Goal: Task Accomplishment & Management: Use online tool/utility

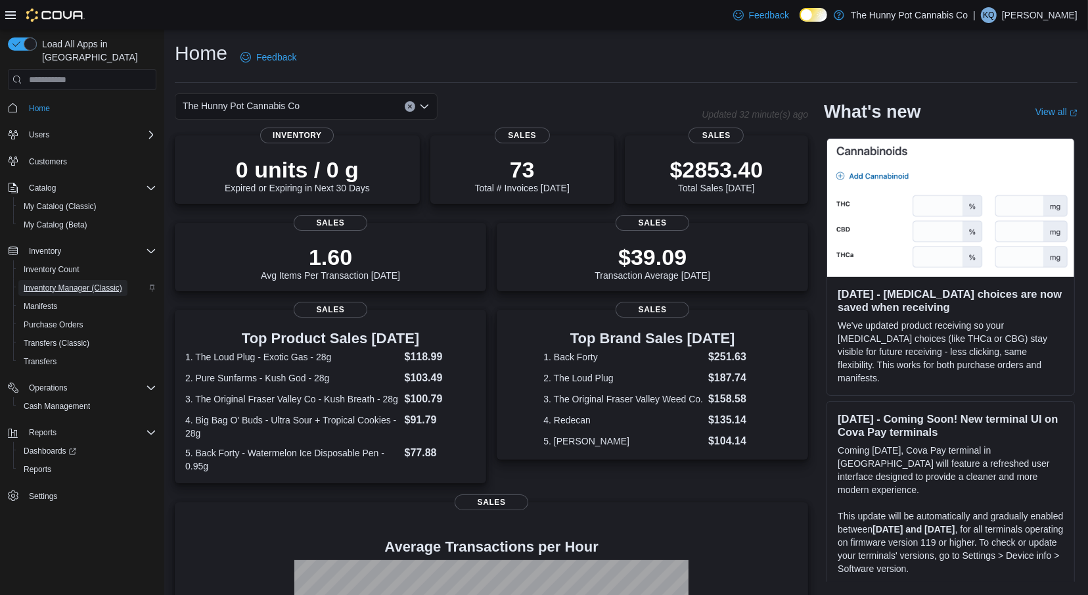
click at [72, 283] on span "Inventory Manager (Classic)" at bounding box center [73, 288] width 99 height 11
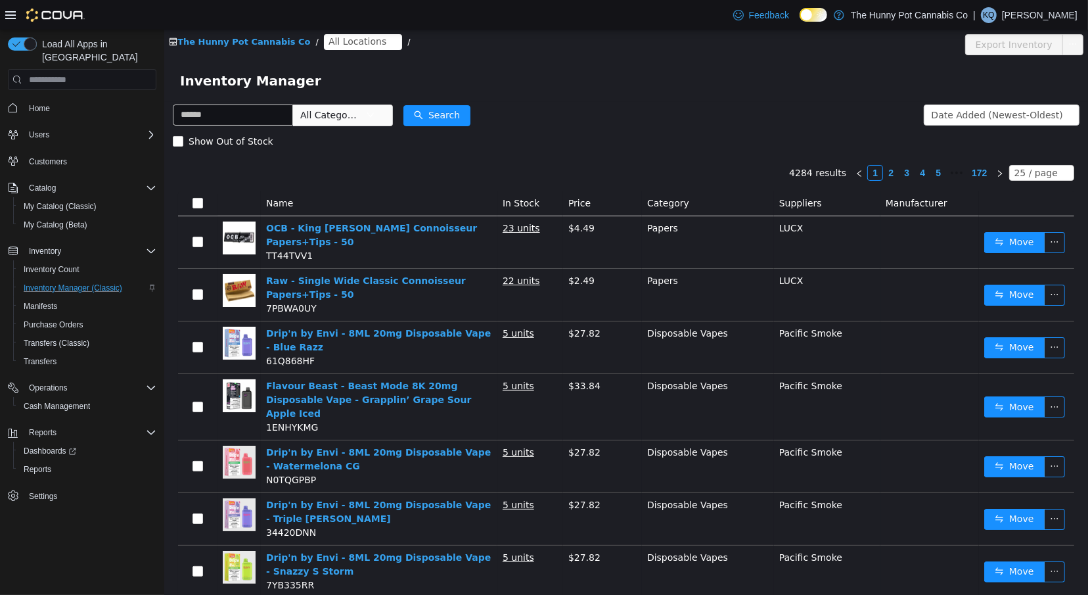
click at [359, 39] on span "All Locations" at bounding box center [357, 41] width 58 height 14
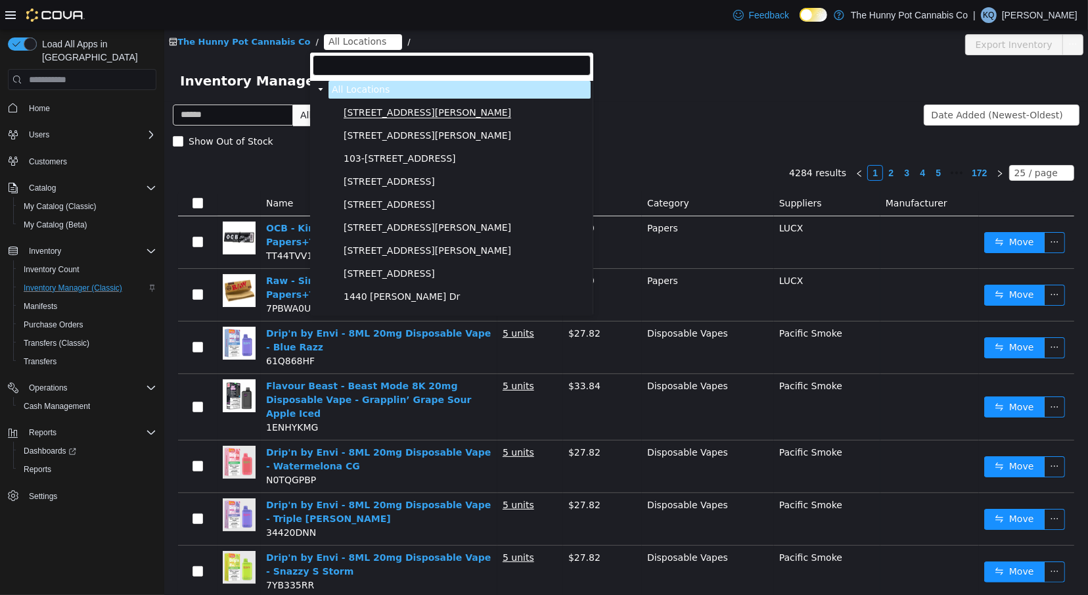
click at [359, 113] on span "[STREET_ADDRESS][PERSON_NAME]" at bounding box center [427, 112] width 168 height 11
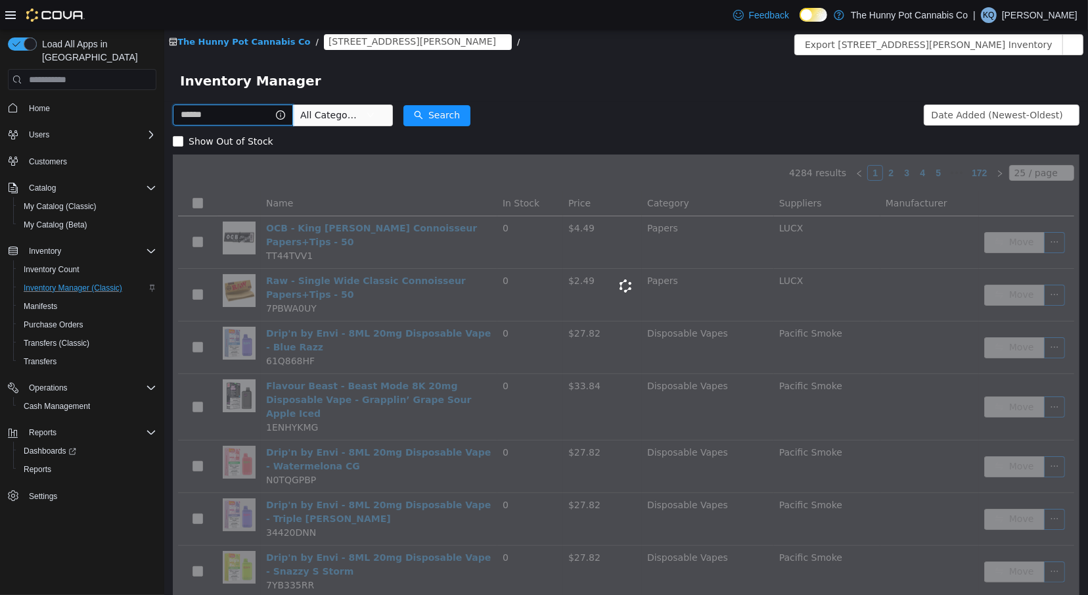
click at [247, 116] on input "text" at bounding box center [232, 115] width 120 height 21
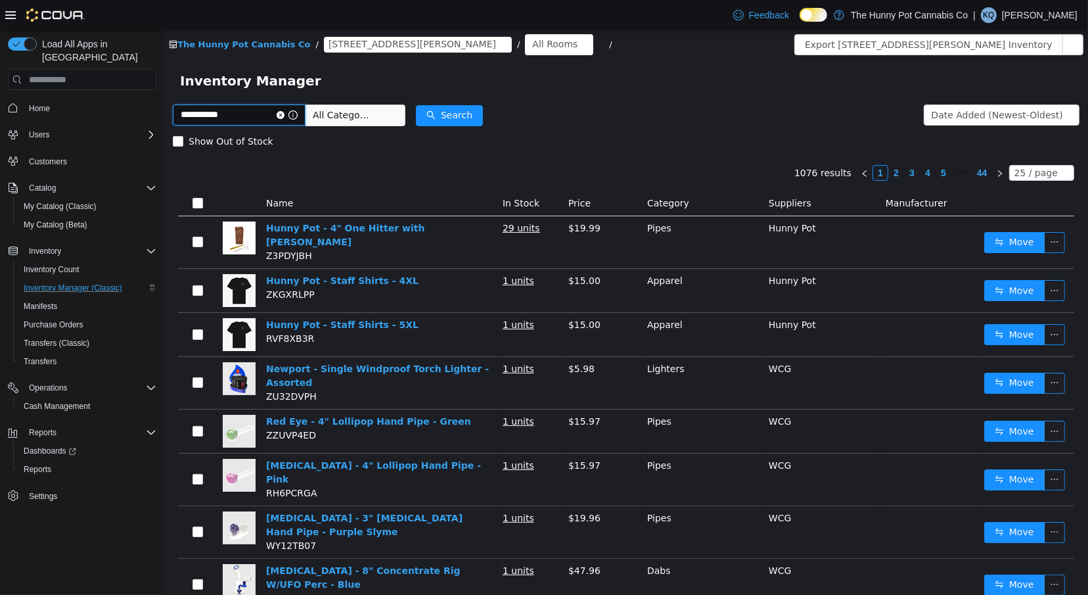
type input "**********"
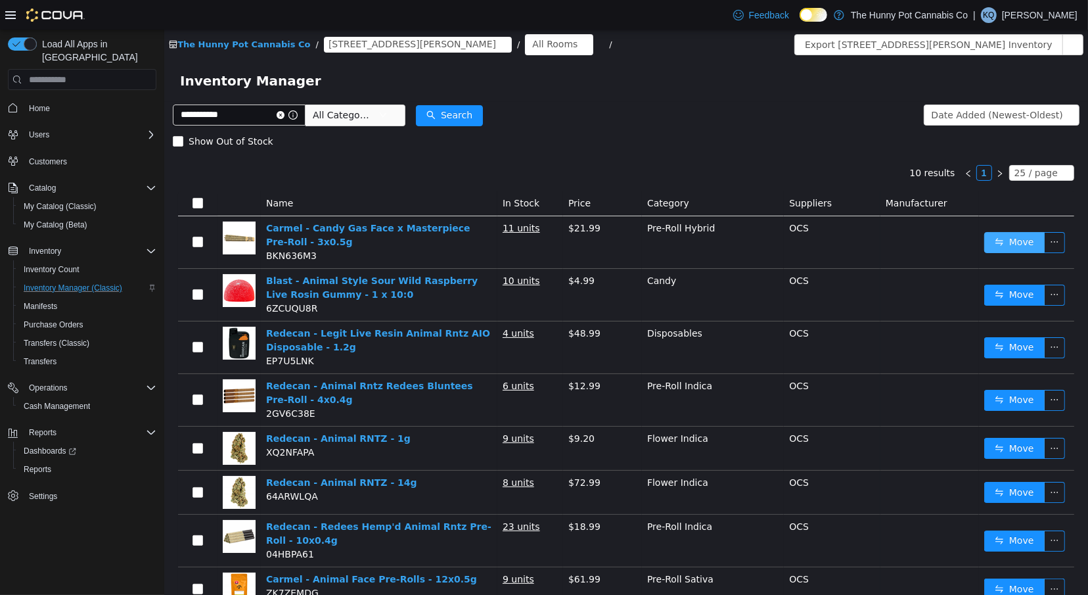
click at [1023, 242] on button "Move" at bounding box center [1014, 242] width 60 height 21
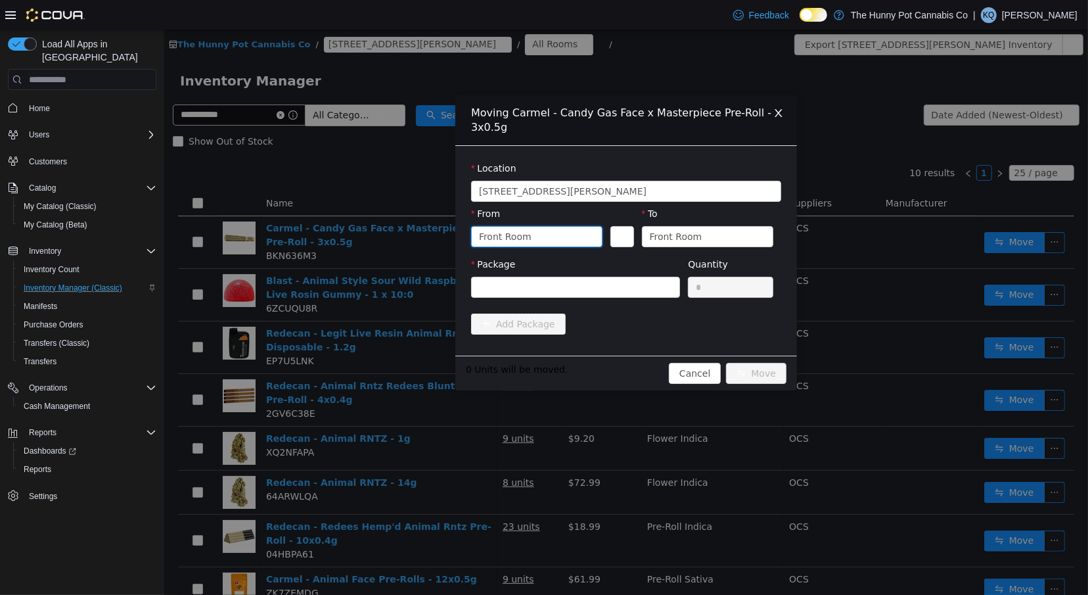
click at [536, 243] on div "Front Room" at bounding box center [531, 237] width 107 height 20
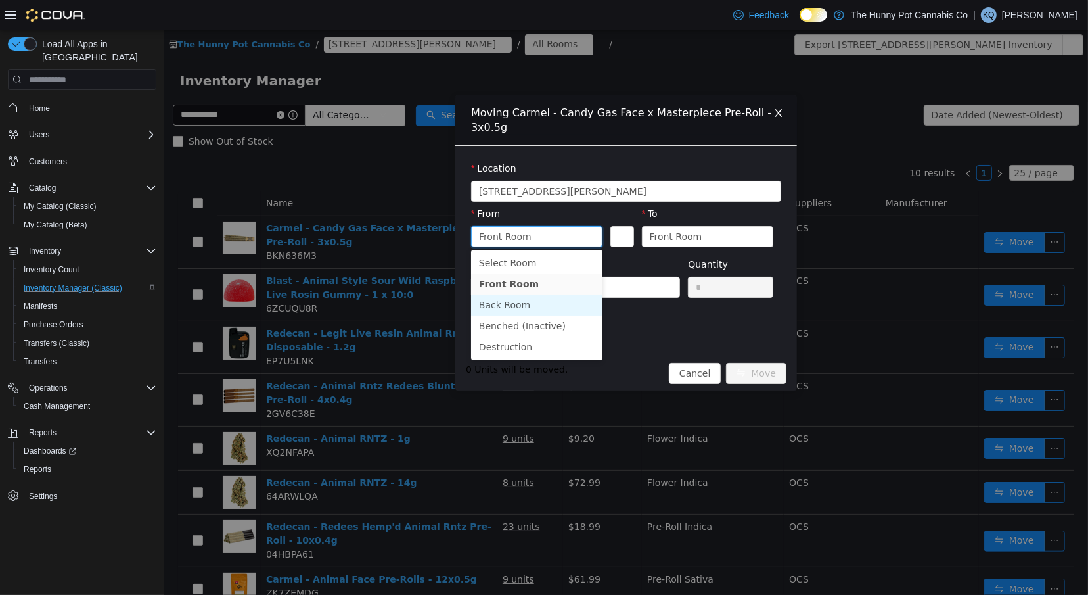
click at [530, 300] on li "Back Room" at bounding box center [536, 304] width 131 height 21
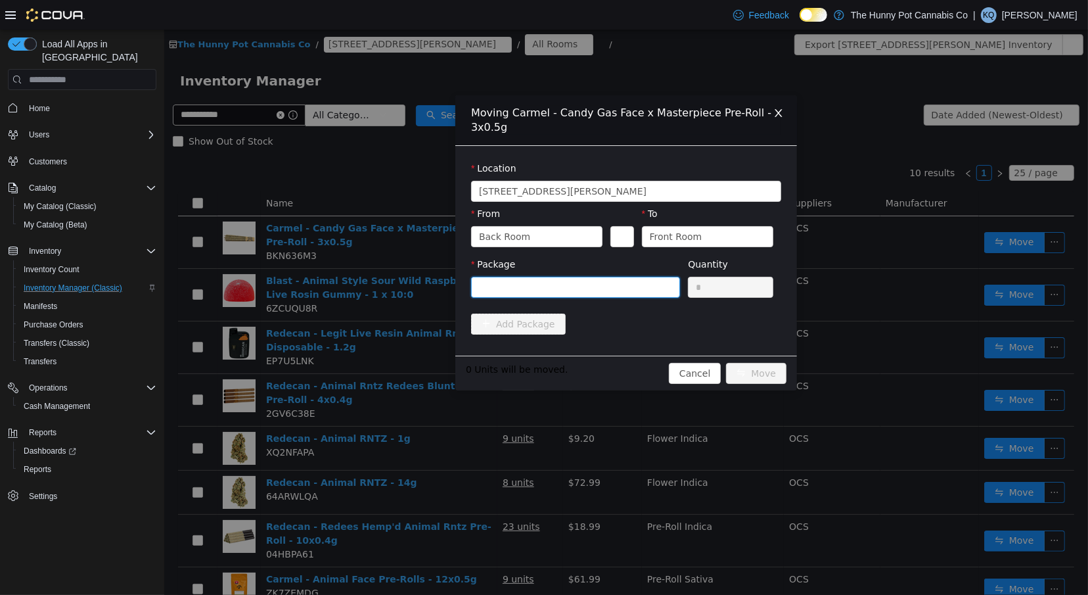
click at [636, 289] on div at bounding box center [570, 287] width 185 height 20
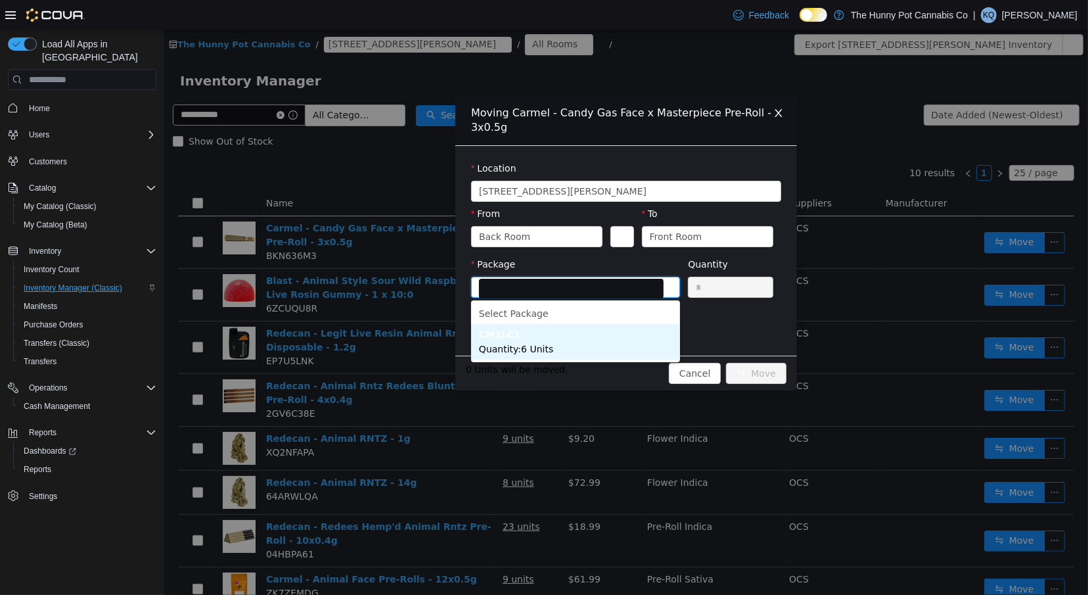
click at [560, 350] on li "CM1LC1 Quantity : 6 Units" at bounding box center [575, 341] width 209 height 35
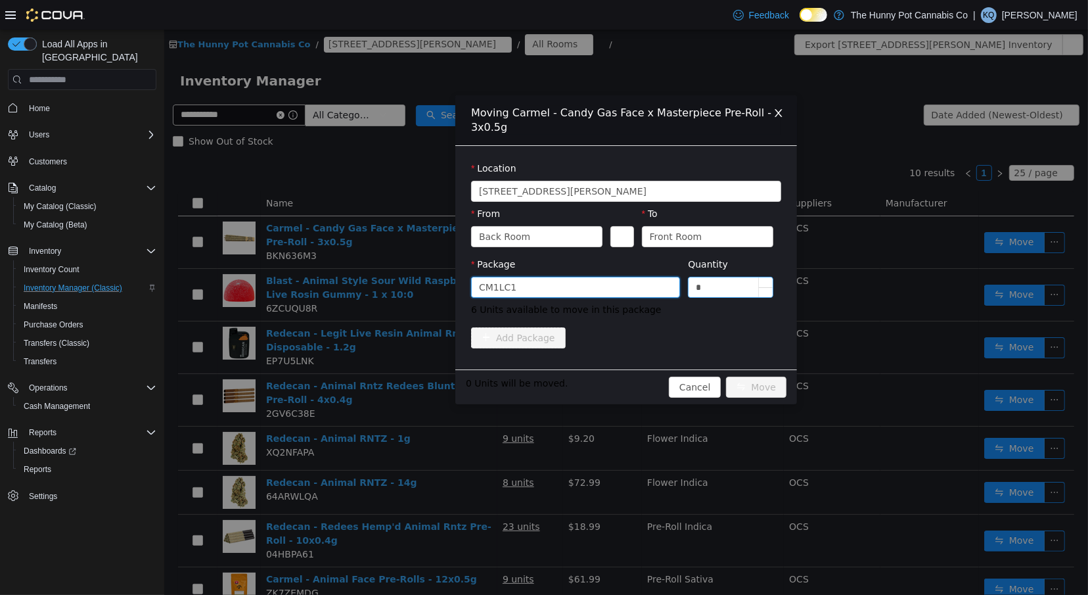
click at [724, 281] on input "*" at bounding box center [730, 287] width 84 height 20
type input "*"
click at [763, 386] on button "Move" at bounding box center [756, 387] width 60 height 21
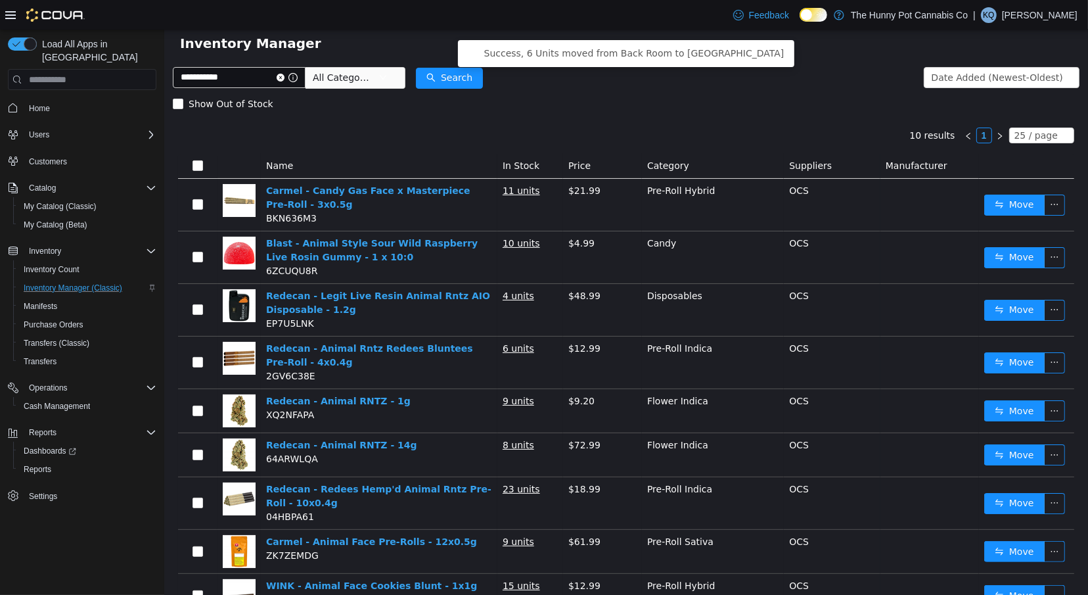
scroll to position [139, 0]
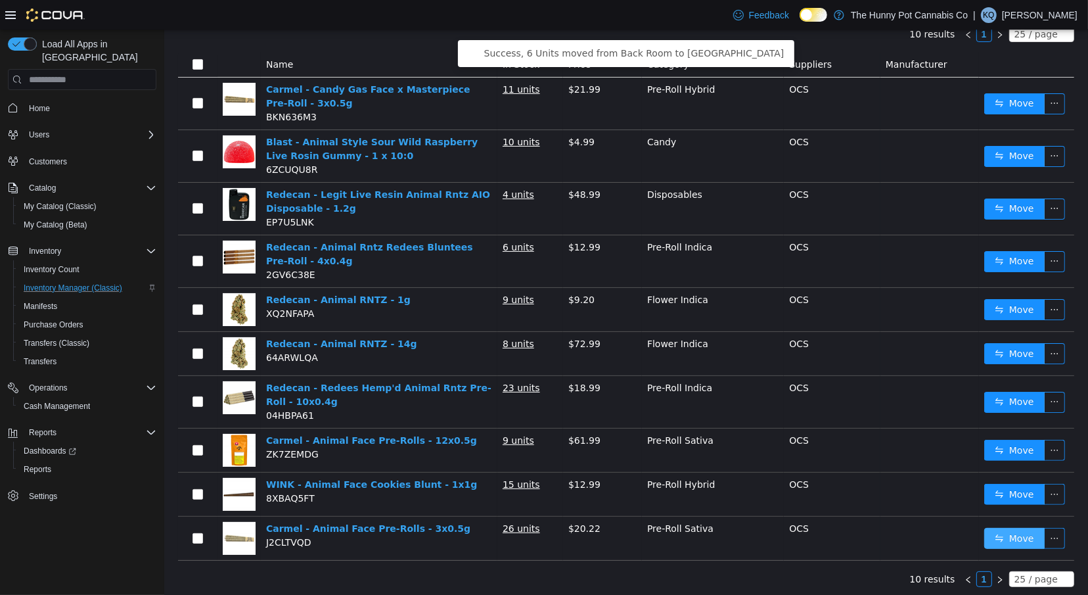
click at [1001, 536] on button "Move" at bounding box center [1014, 538] width 60 height 21
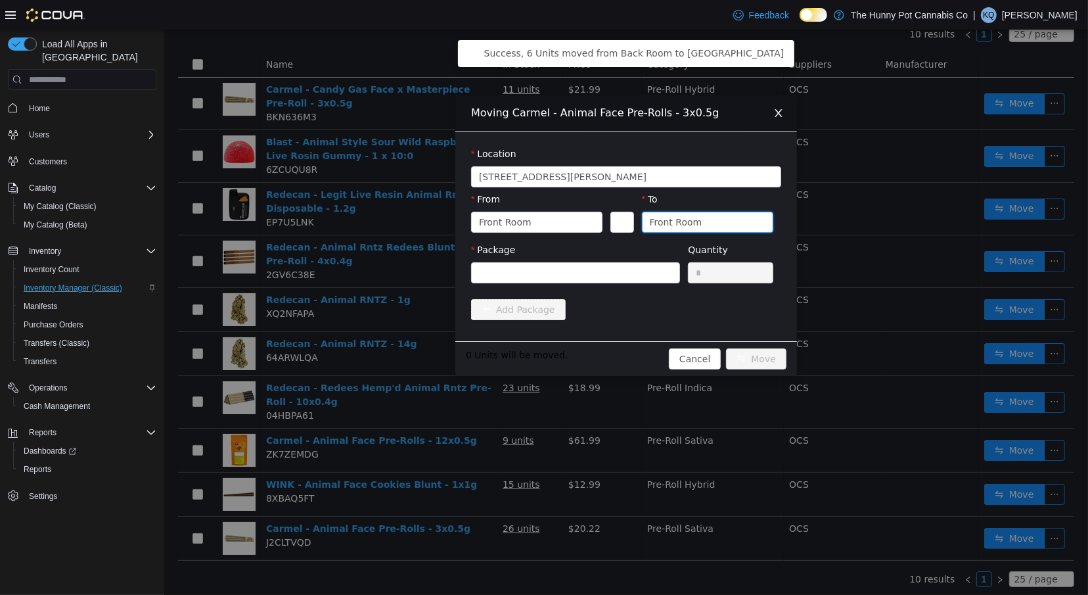
click at [672, 224] on div "Front Room" at bounding box center [675, 222] width 53 height 20
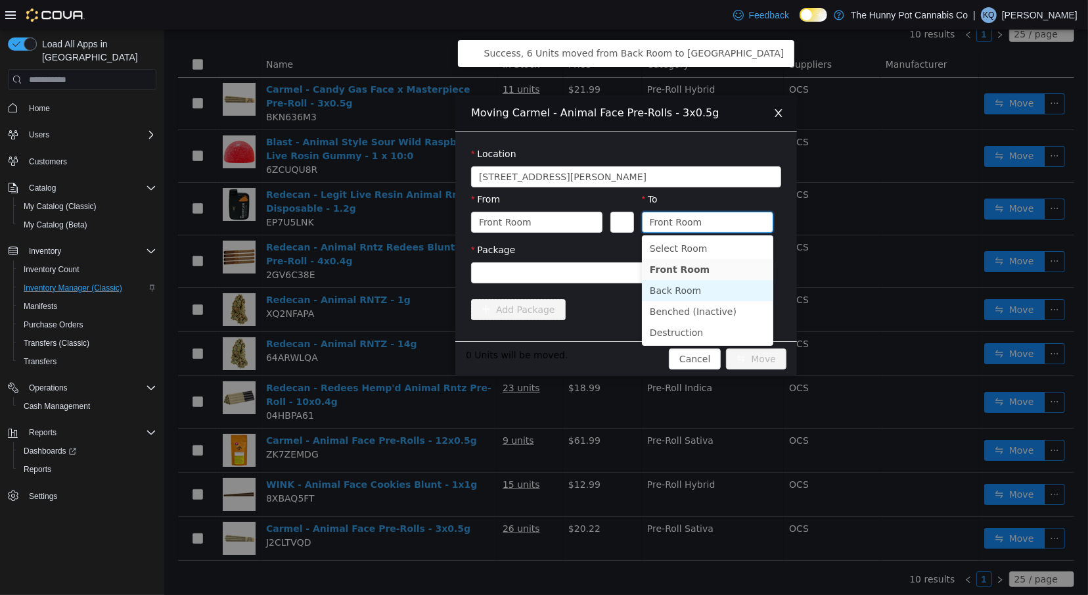
click at [668, 285] on li "Back Room" at bounding box center [706, 290] width 131 height 21
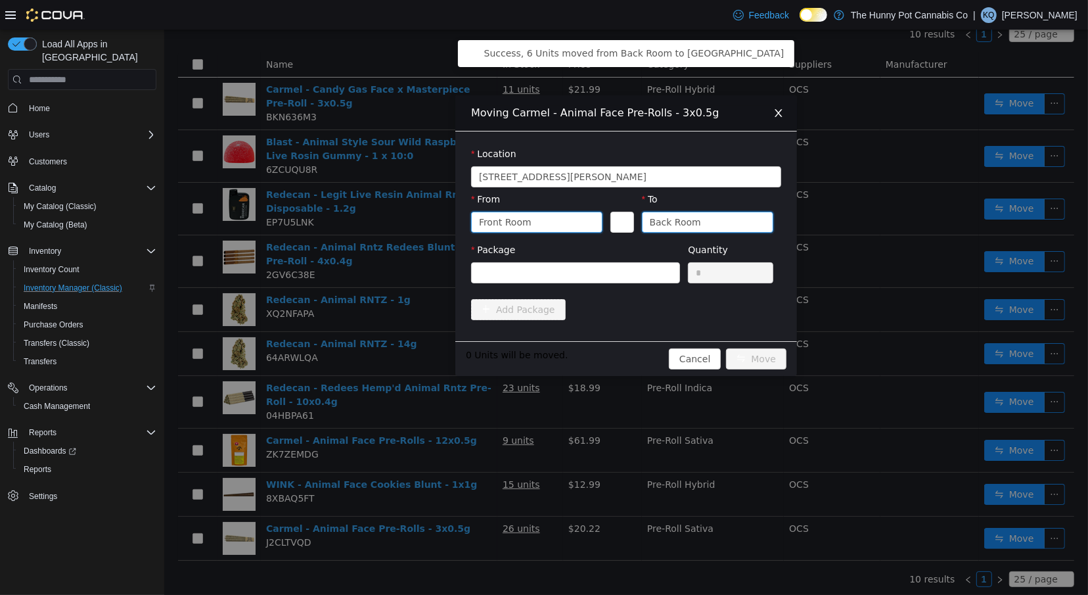
click at [593, 218] on icon "icon: down" at bounding box center [590, 222] width 8 height 8
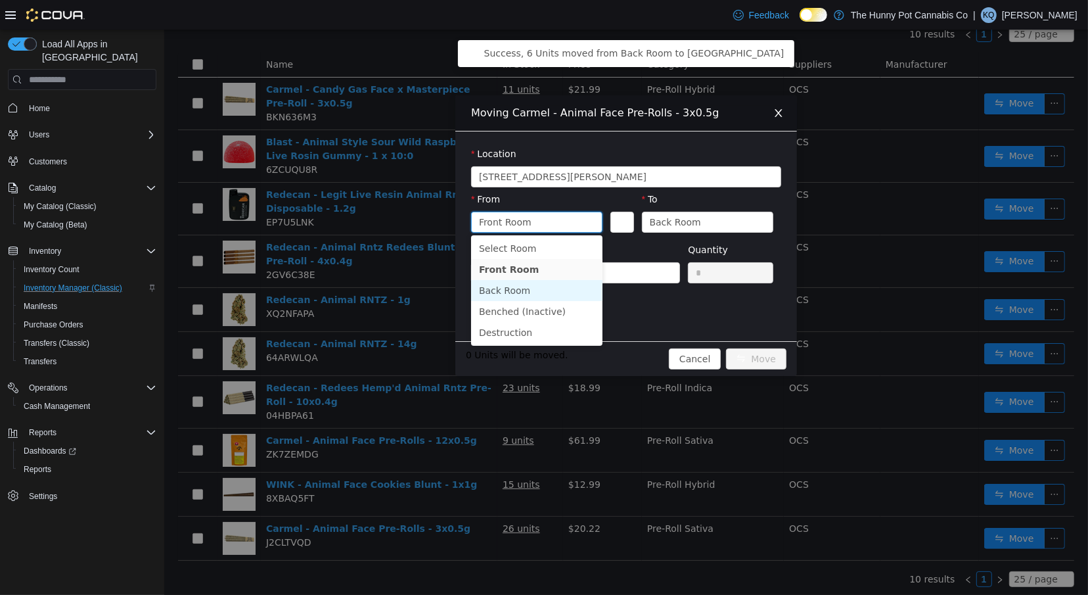
click at [573, 294] on li "Back Room" at bounding box center [536, 290] width 131 height 21
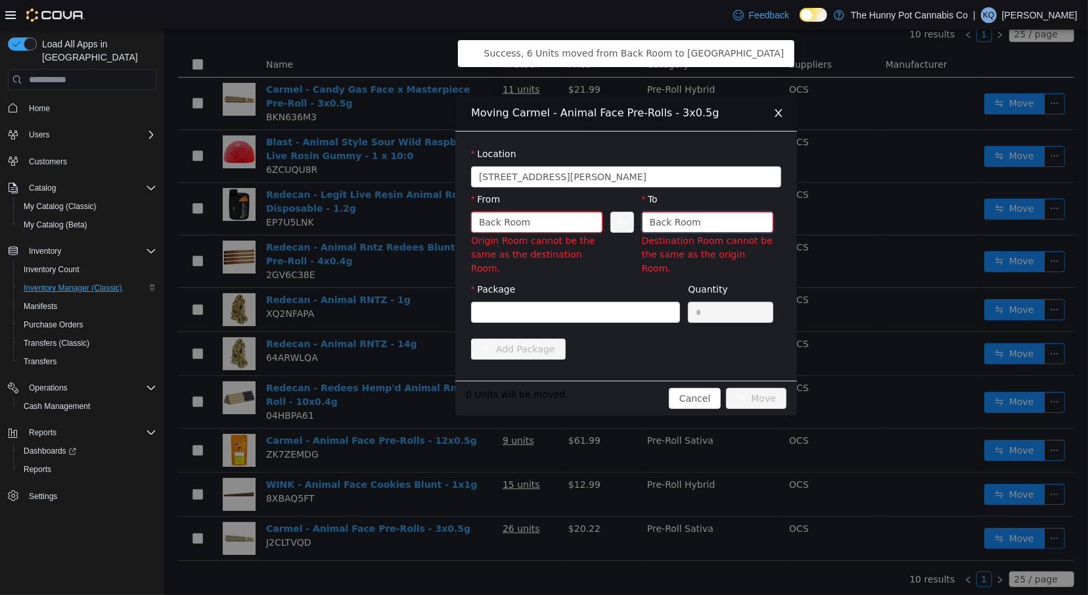
click at [655, 230] on div "Back Room" at bounding box center [674, 222] width 51 height 20
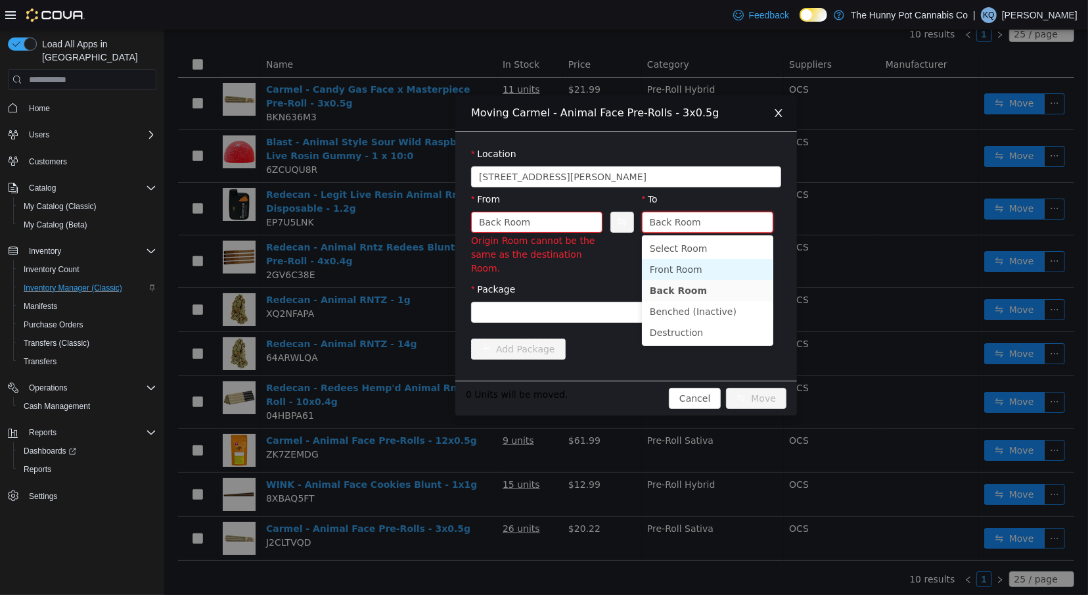
click at [665, 268] on li "Front Room" at bounding box center [706, 269] width 131 height 21
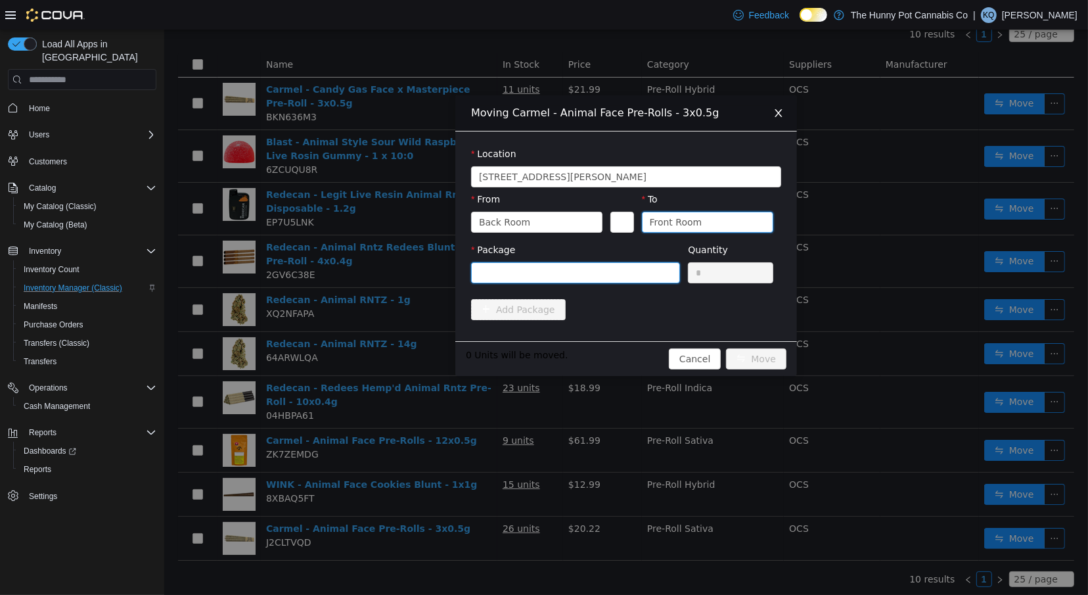
click at [618, 271] on div at bounding box center [570, 273] width 185 height 20
click at [164, 30] on input "Package" at bounding box center [164, 30] width 0 height 0
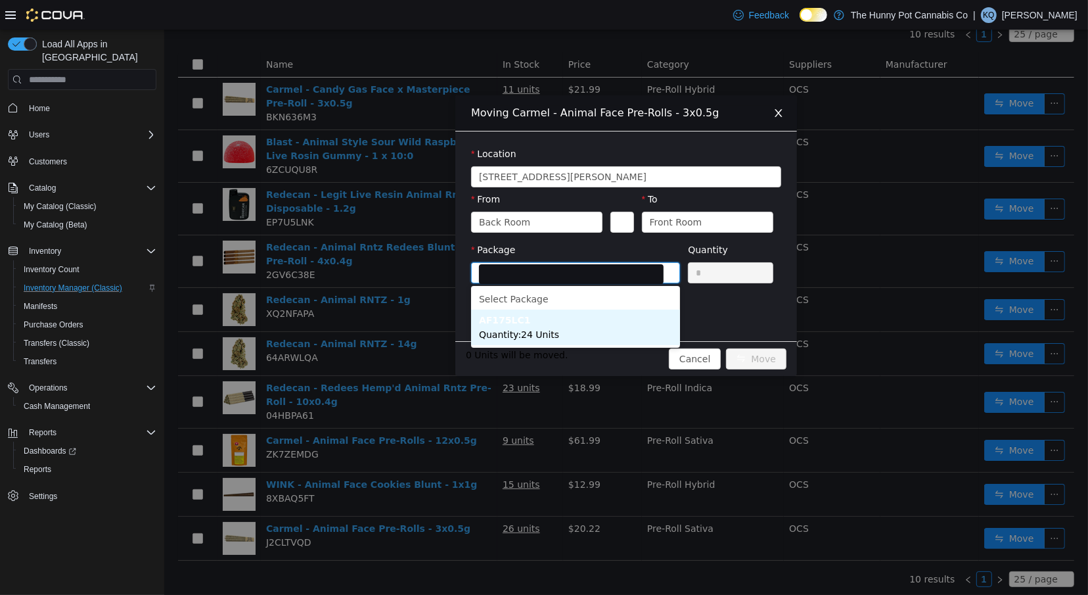
click at [596, 325] on li "AF175LC1 Quantity : 24 Units" at bounding box center [575, 327] width 209 height 35
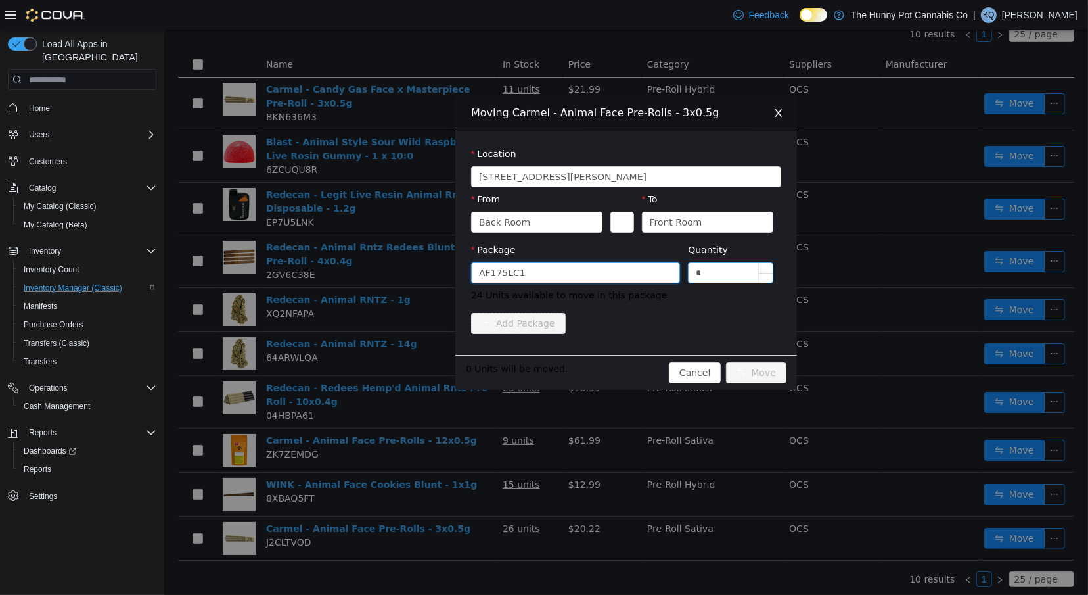
click at [711, 274] on input "*" at bounding box center [730, 273] width 84 height 20
type input "*"
click at [746, 375] on button "Move" at bounding box center [756, 372] width 60 height 21
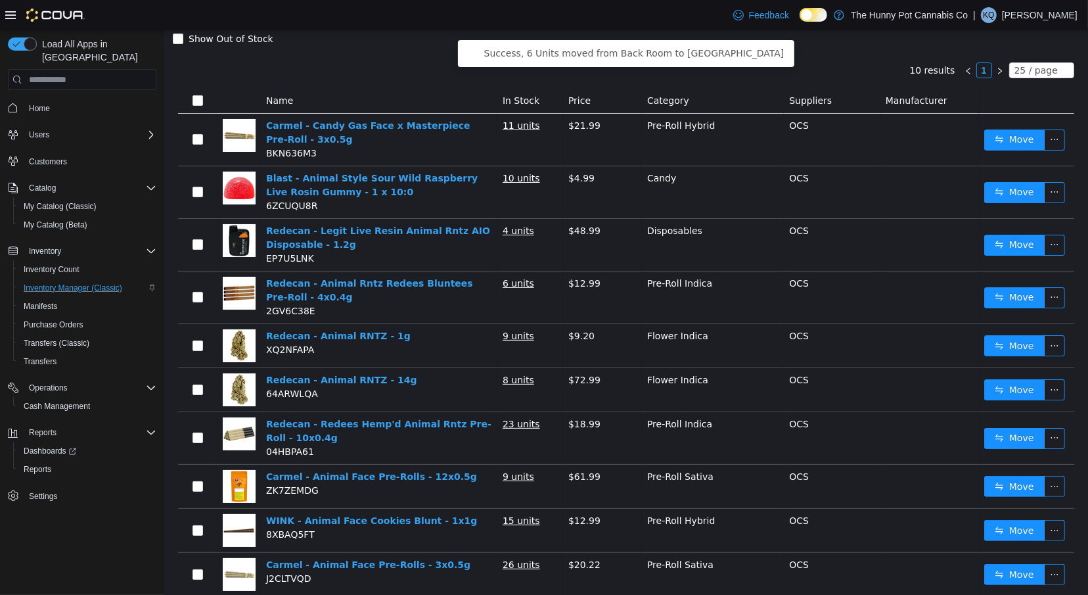
scroll to position [0, 0]
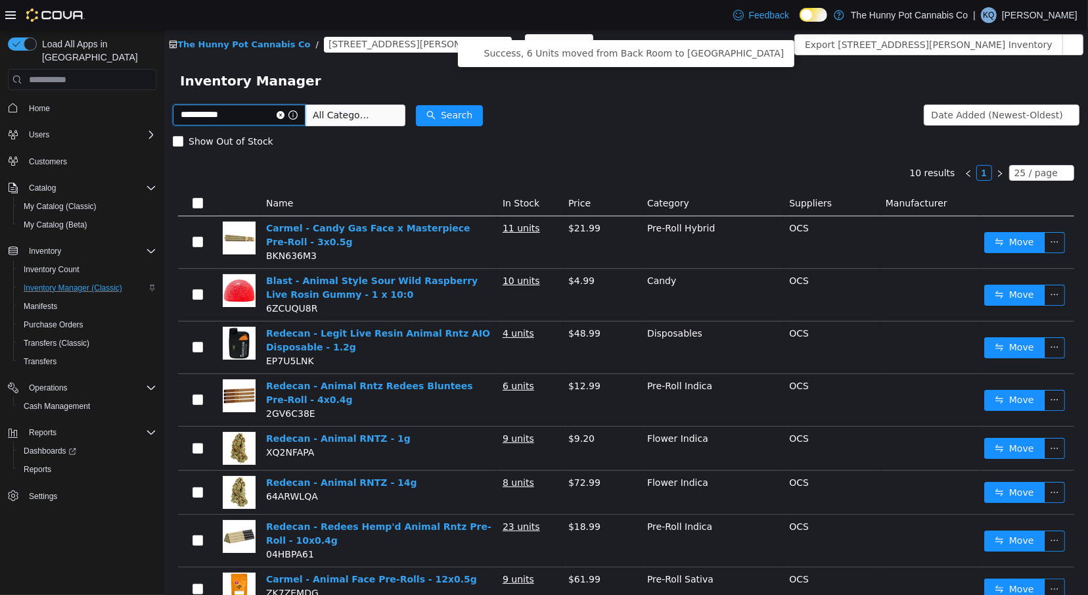
click at [253, 114] on input "**********" at bounding box center [238, 115] width 133 height 21
type input "********"
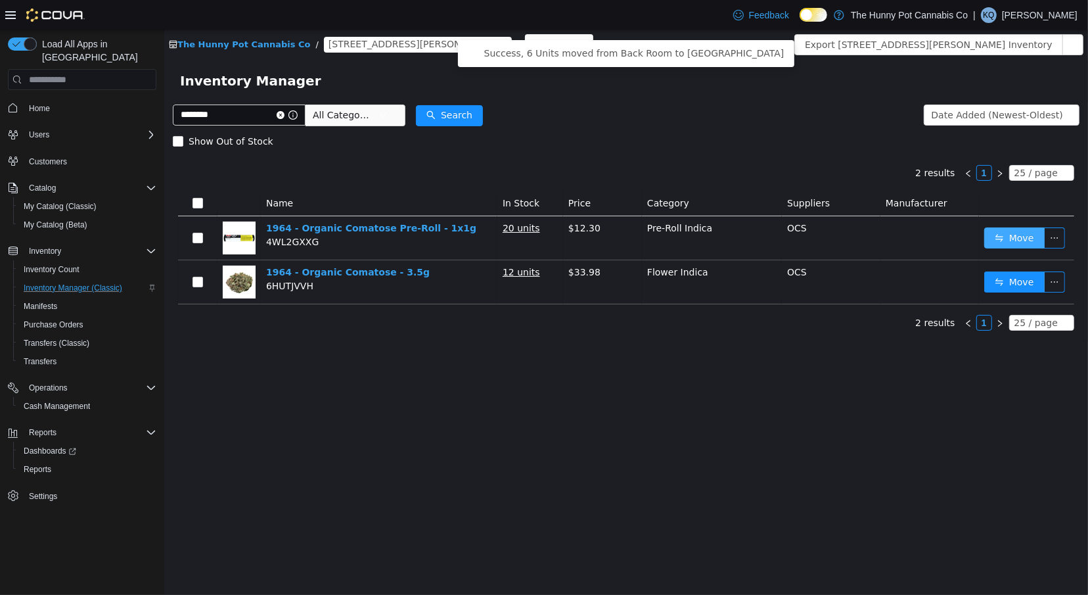
click at [1001, 244] on button "Move" at bounding box center [1014, 237] width 60 height 21
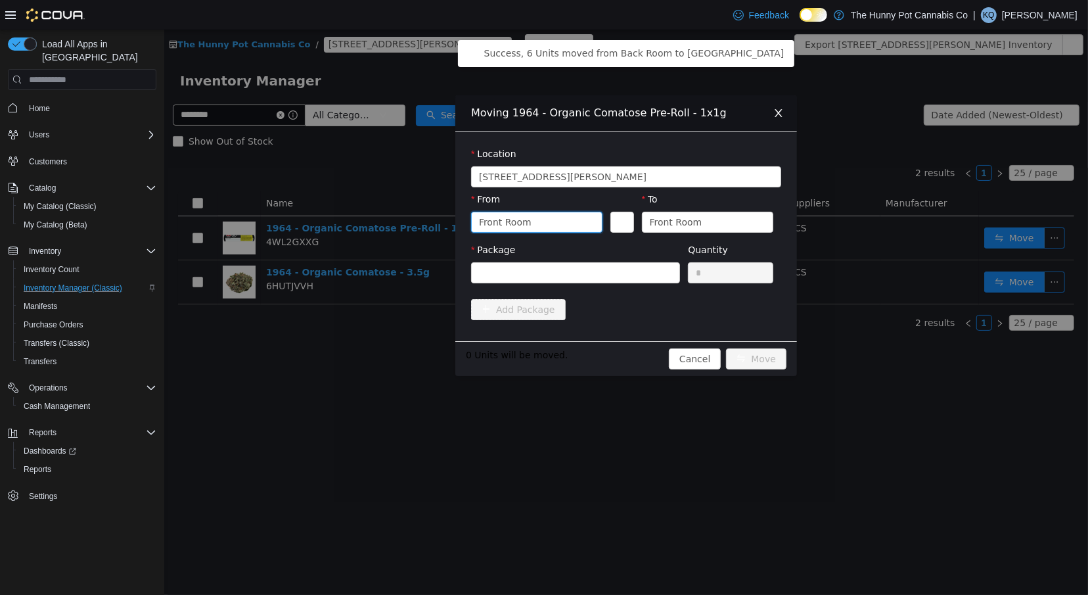
click at [582, 221] on div "Front Room" at bounding box center [531, 222] width 107 height 20
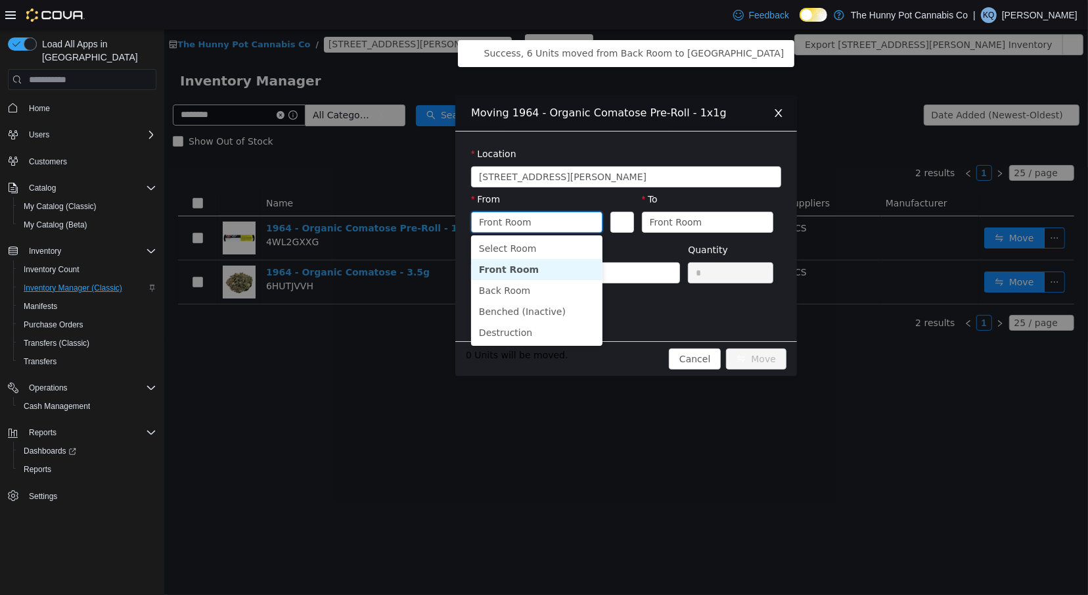
click at [559, 277] on li "Front Room" at bounding box center [536, 269] width 131 height 21
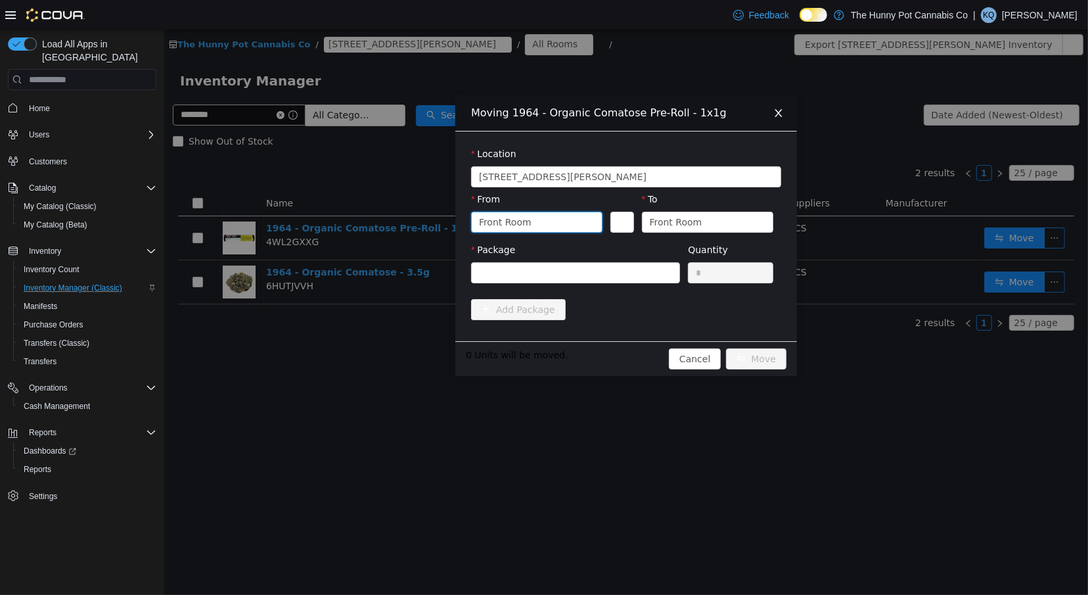
click at [542, 227] on div "Front Room" at bounding box center [531, 222] width 107 height 20
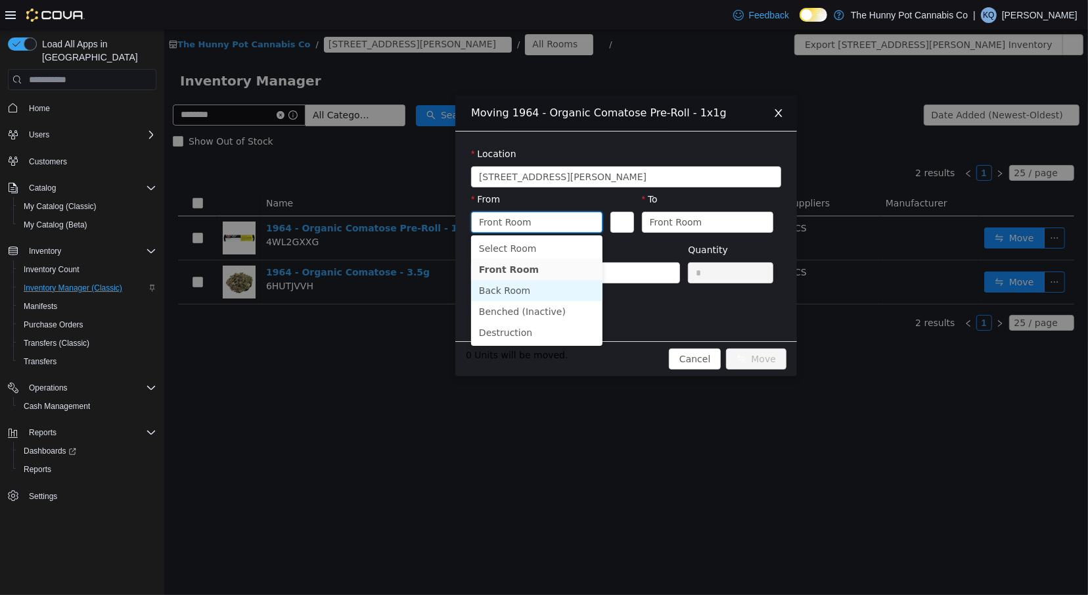
click at [543, 283] on li "Back Room" at bounding box center [536, 290] width 131 height 21
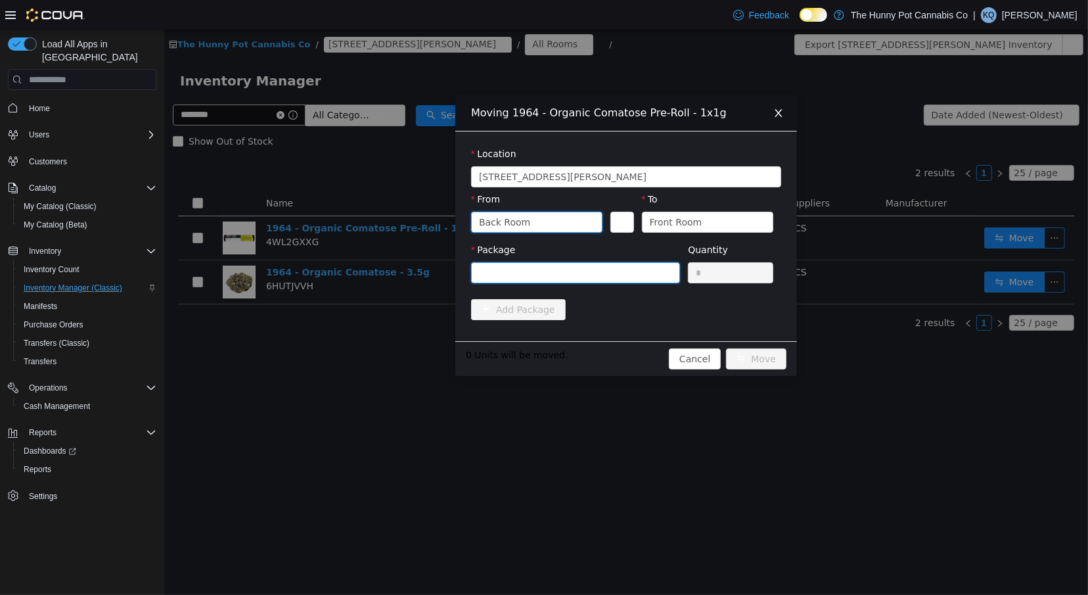
click at [616, 270] on div at bounding box center [570, 273] width 185 height 20
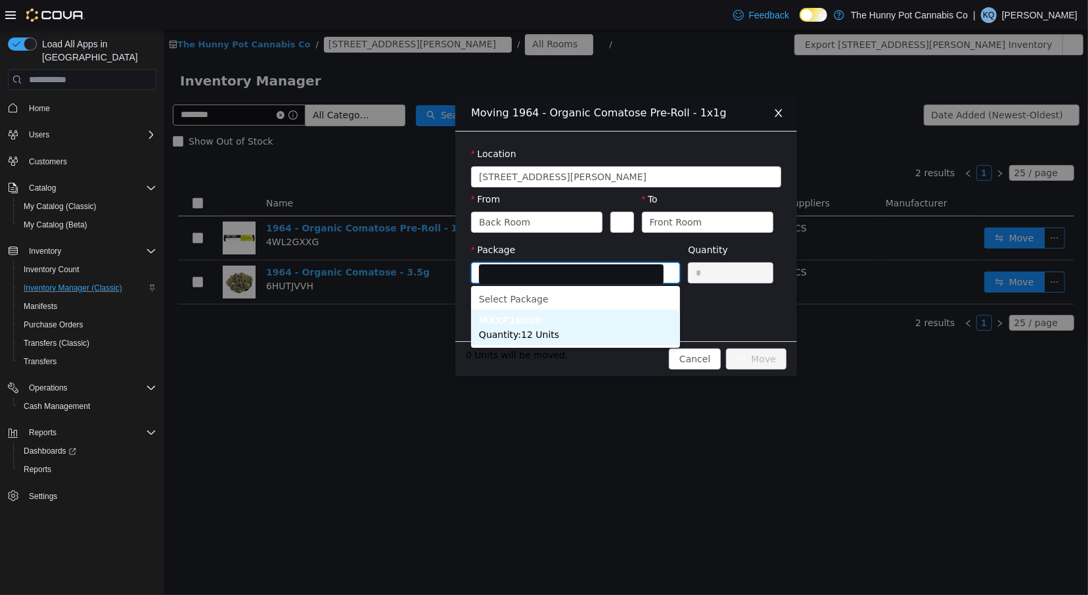
click at [610, 340] on li "MXXP1E009 Quantity : 12 Units" at bounding box center [575, 327] width 209 height 35
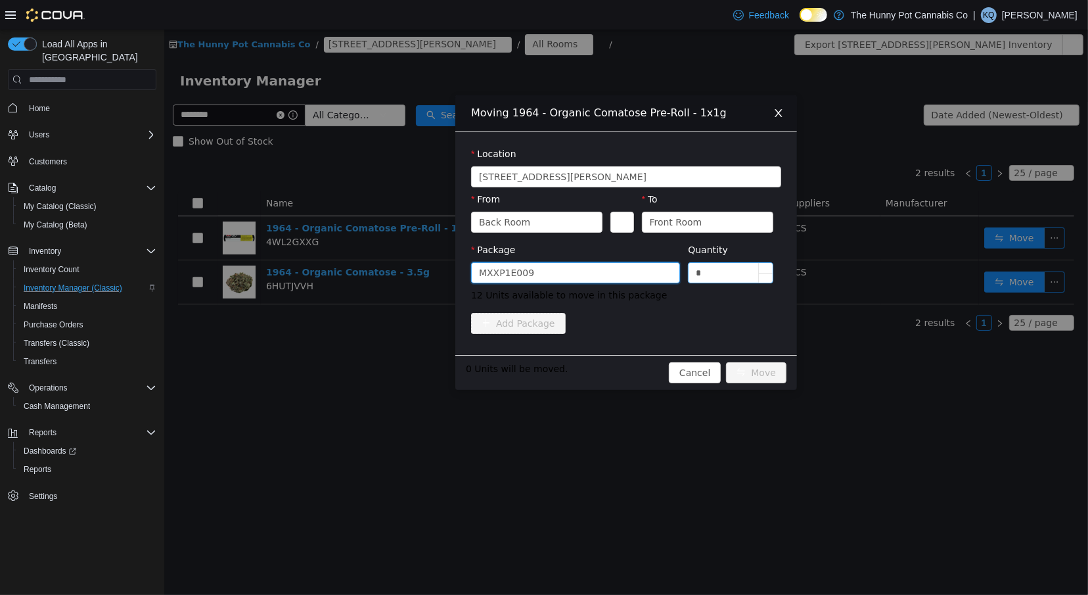
click at [705, 278] on input "*" at bounding box center [730, 273] width 84 height 20
type input "**"
click at [753, 365] on button "Move" at bounding box center [756, 372] width 60 height 21
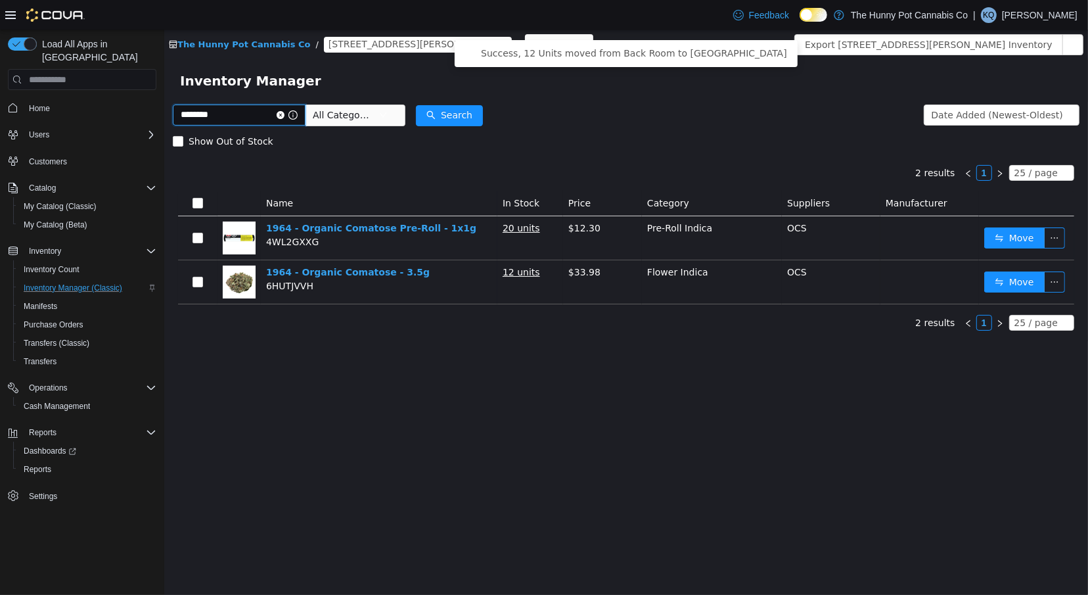
click at [264, 119] on input "********" at bounding box center [238, 115] width 133 height 21
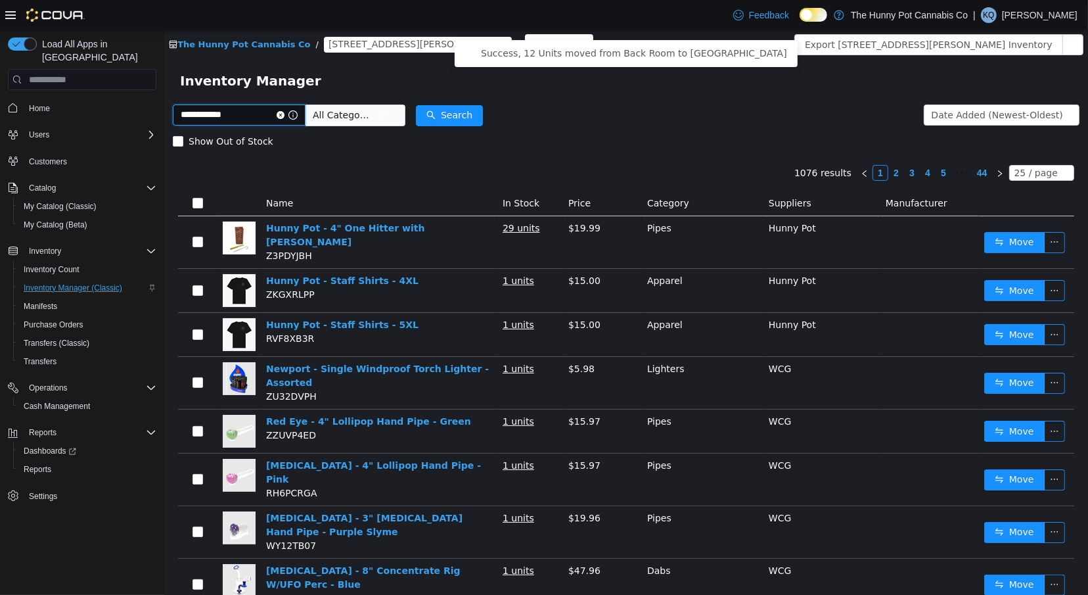
type input "**********"
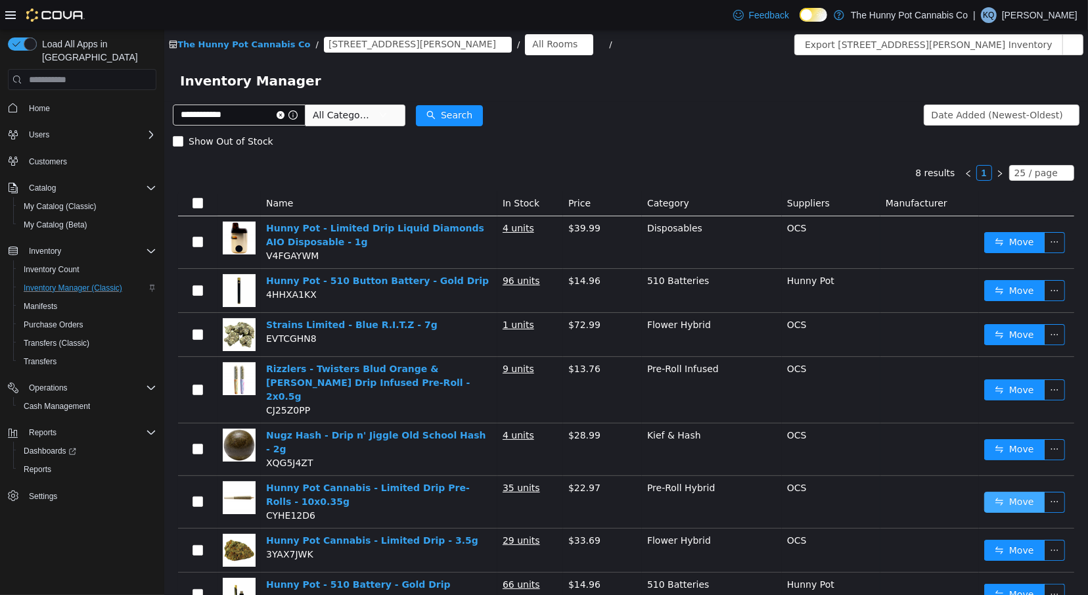
click at [1010, 492] on button "Move" at bounding box center [1014, 502] width 60 height 21
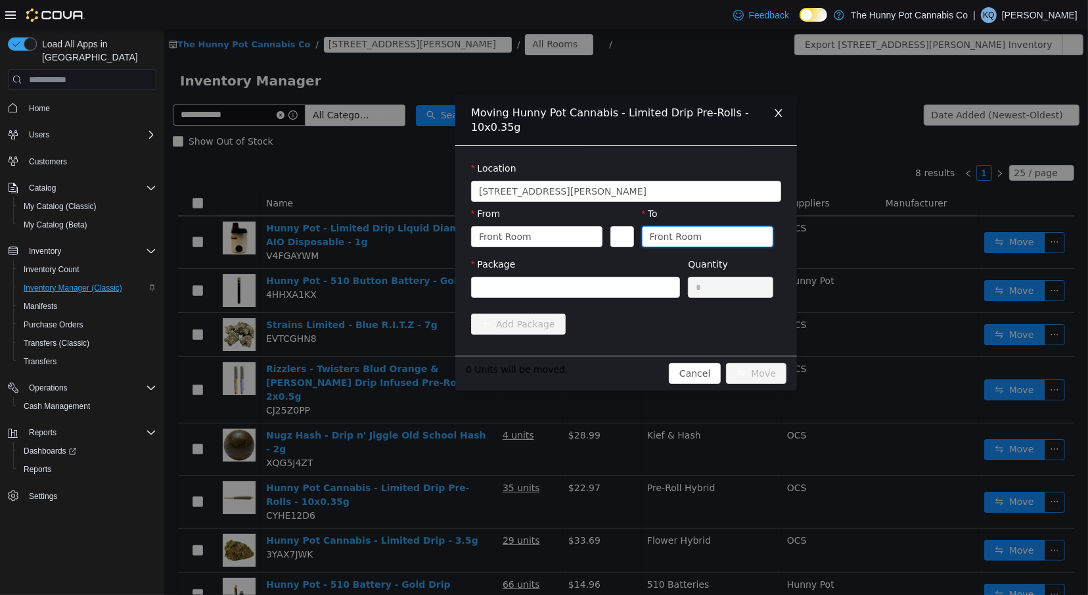
click at [687, 241] on div "Front Room" at bounding box center [675, 237] width 53 height 20
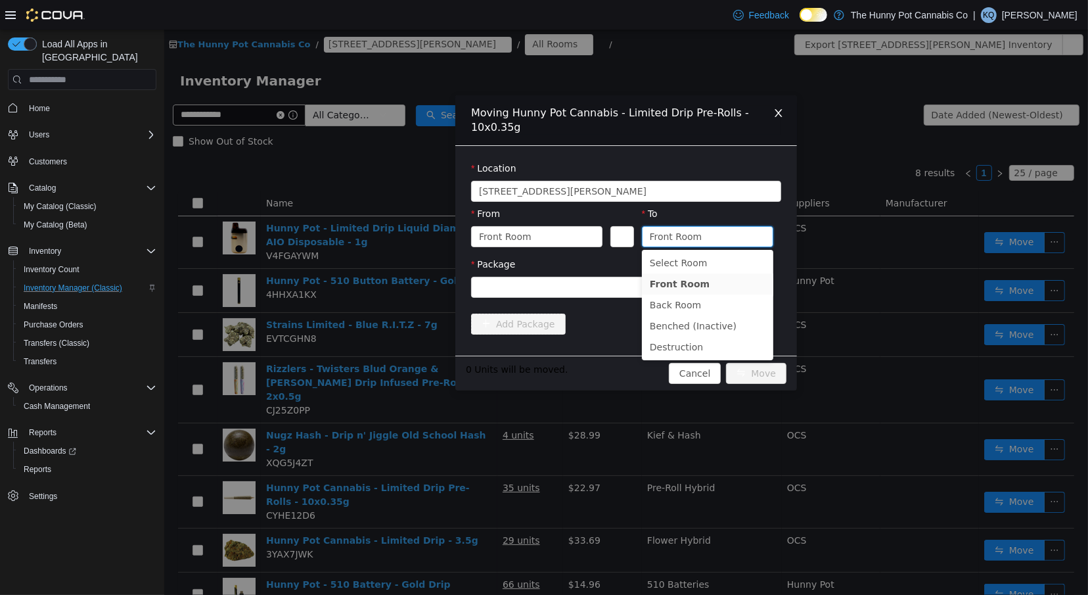
click at [543, 221] on div "From" at bounding box center [536, 216] width 131 height 19
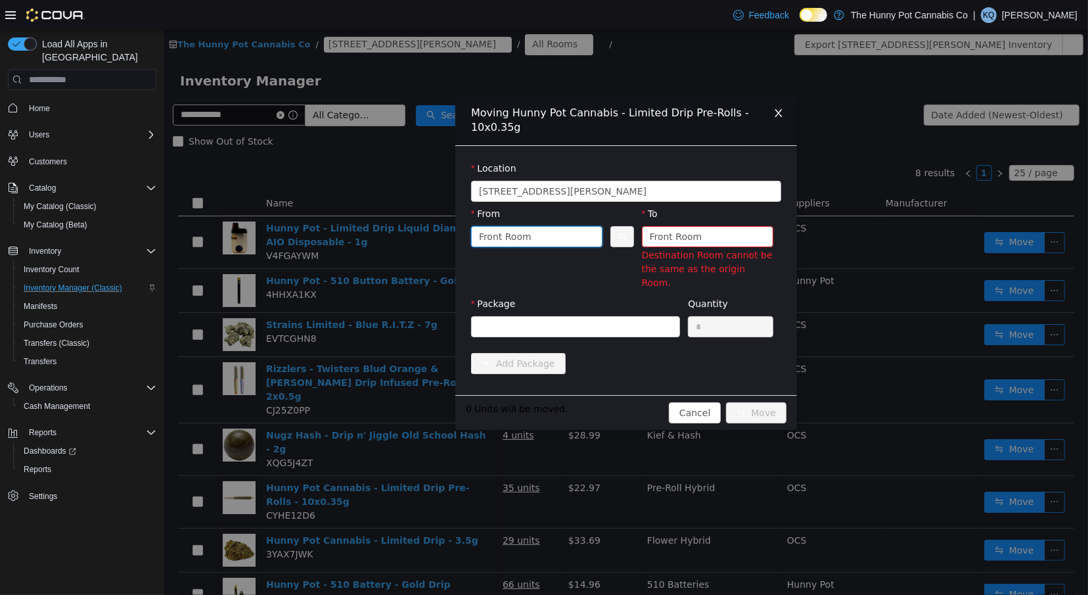
click at [544, 231] on div "Front Room" at bounding box center [531, 237] width 107 height 20
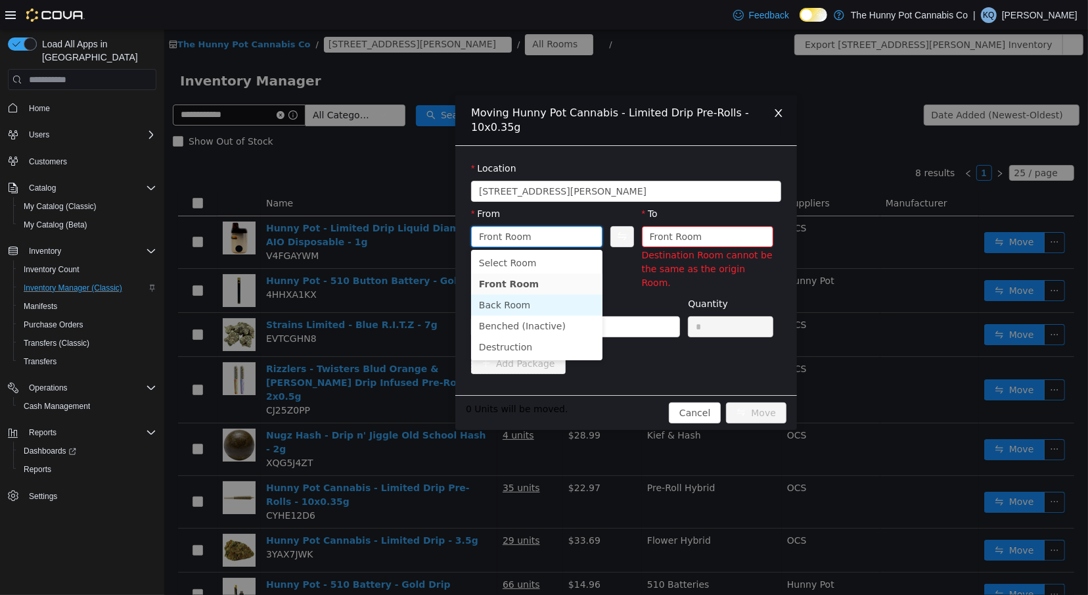
click at [531, 308] on li "Back Room" at bounding box center [536, 304] width 131 height 21
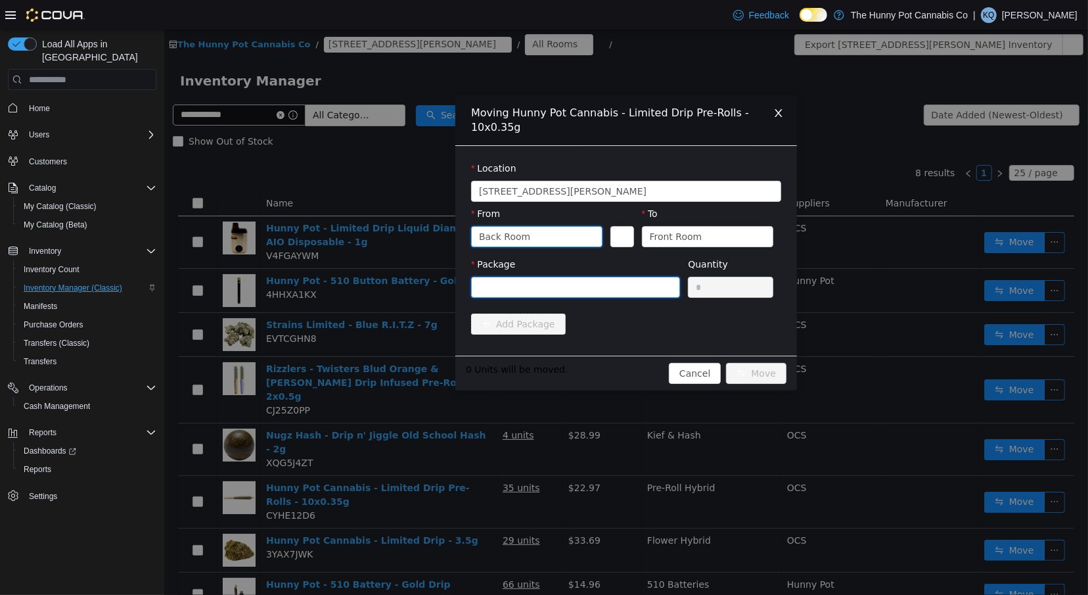
click at [544, 284] on div at bounding box center [570, 287] width 185 height 20
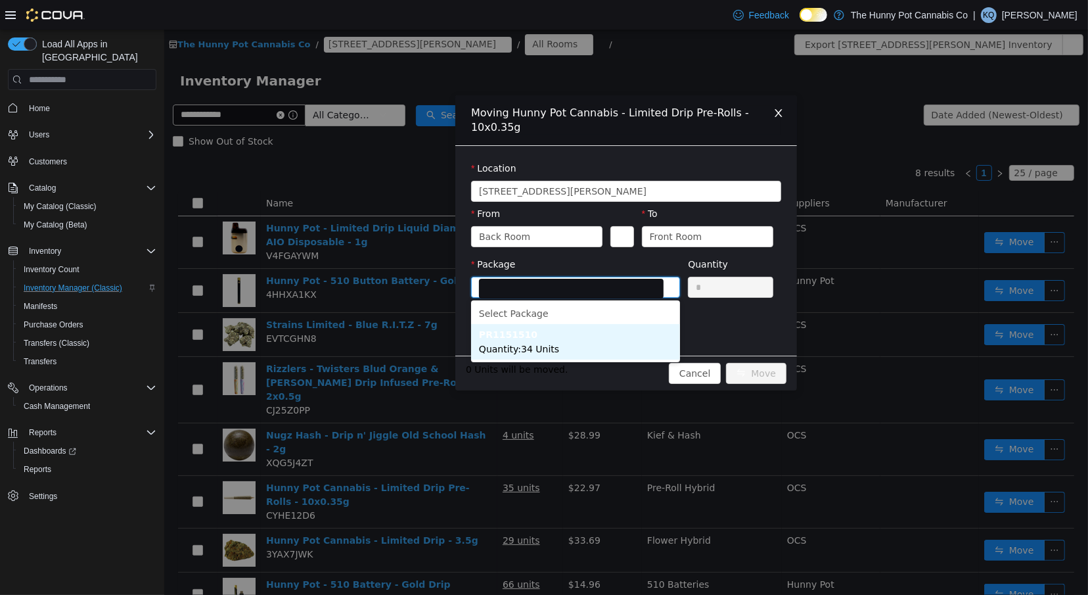
click at [583, 340] on li "PR1151510 Quantity : 34 Units" at bounding box center [575, 341] width 209 height 35
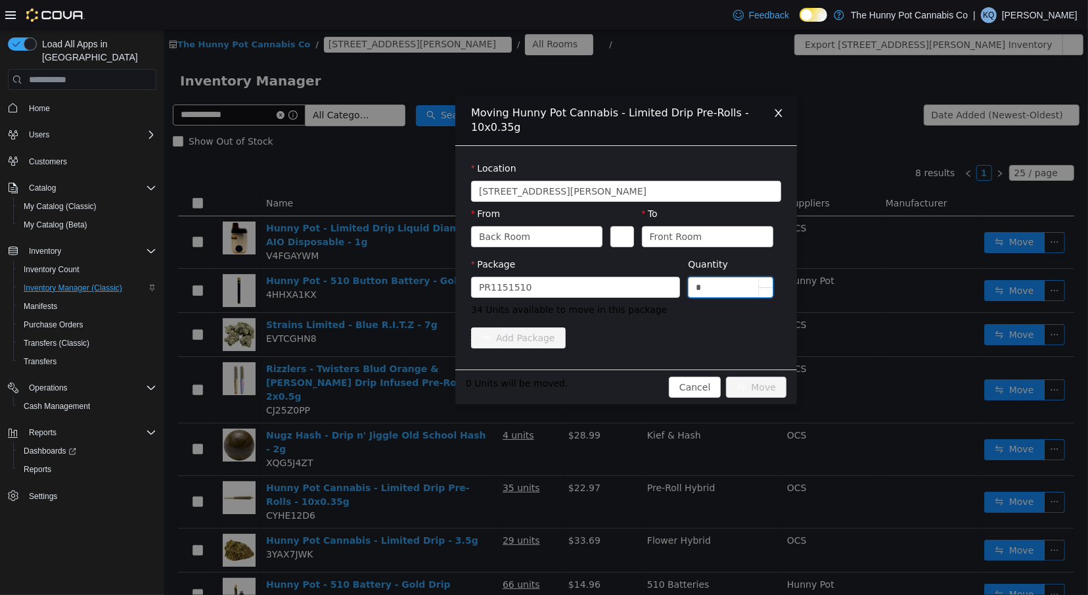
click at [712, 294] on input "*" at bounding box center [730, 287] width 84 height 20
type input "**"
click at [762, 390] on button "Move" at bounding box center [756, 387] width 60 height 21
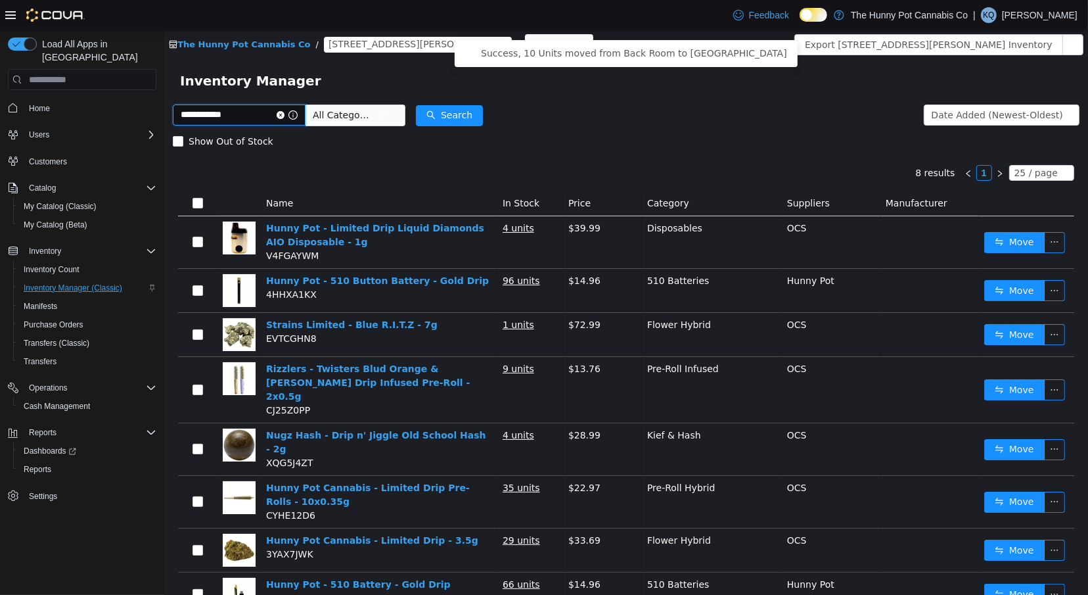
click at [258, 109] on input "**********" at bounding box center [238, 115] width 133 height 21
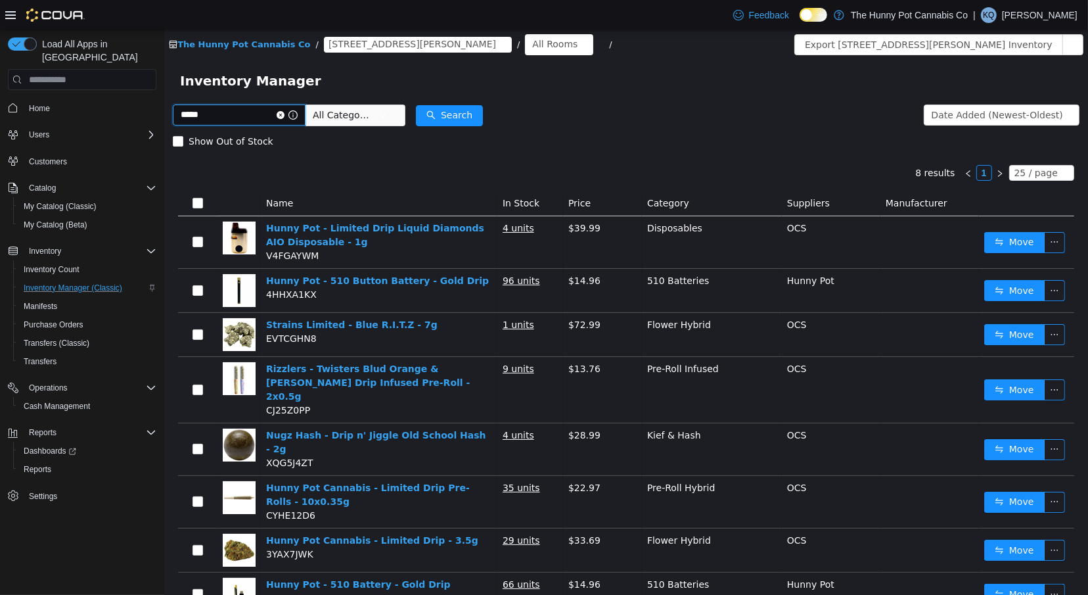
type input "*****"
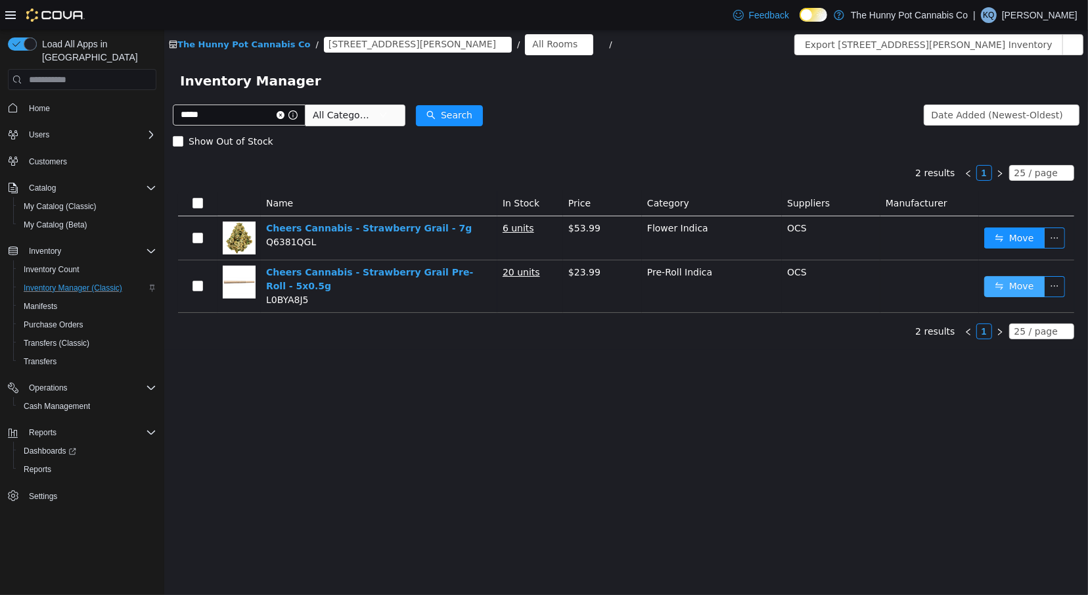
click at [1016, 290] on button "Move" at bounding box center [1014, 286] width 60 height 21
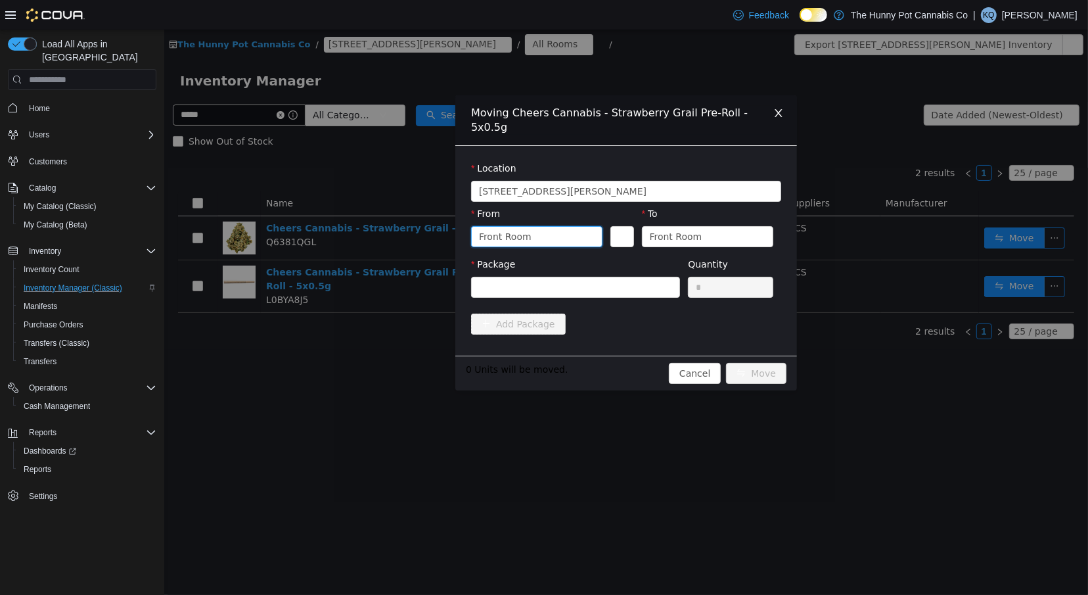
click at [507, 231] on div "Front Room" at bounding box center [504, 237] width 53 height 20
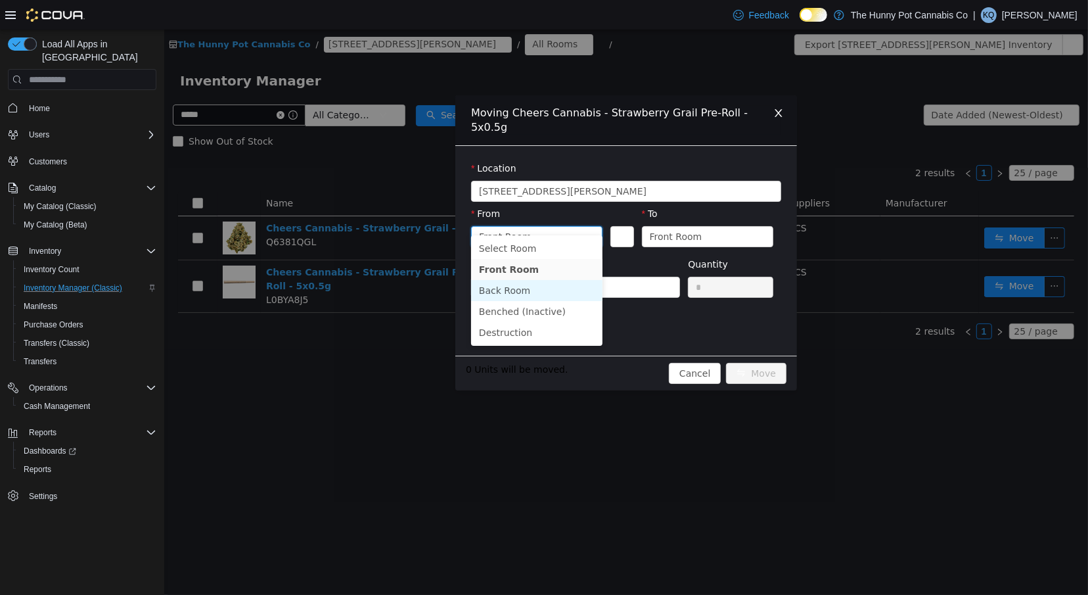
click at [515, 288] on li "Back Room" at bounding box center [536, 290] width 131 height 21
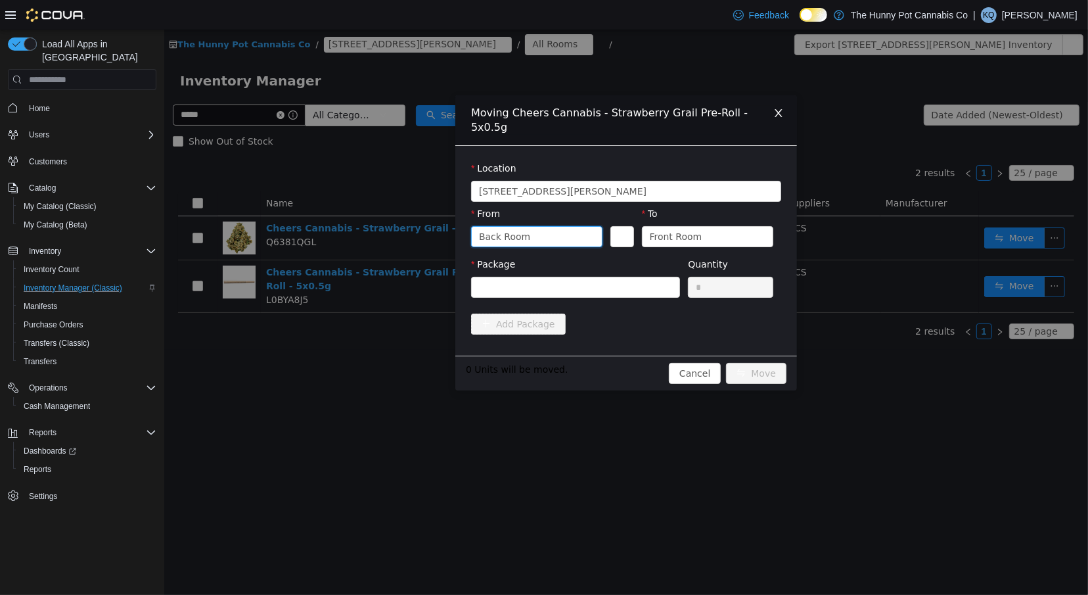
click at [596, 284] on div "Package" at bounding box center [575, 280] width 209 height 45
click at [592, 277] on div at bounding box center [570, 287] width 185 height 20
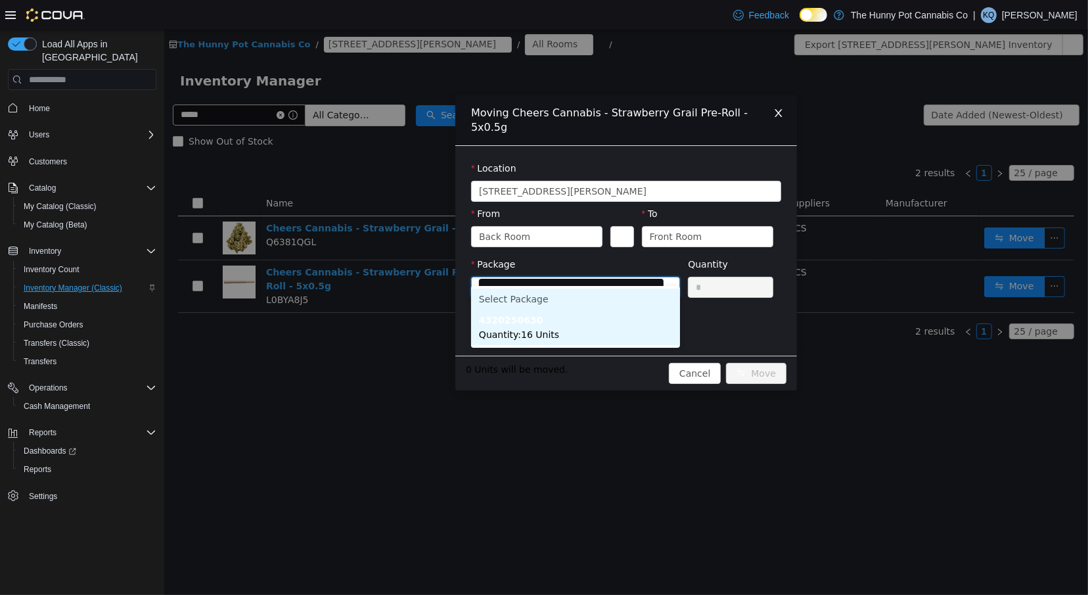
click at [594, 315] on li "4320250630 Quantity : 16 Units" at bounding box center [575, 327] width 209 height 35
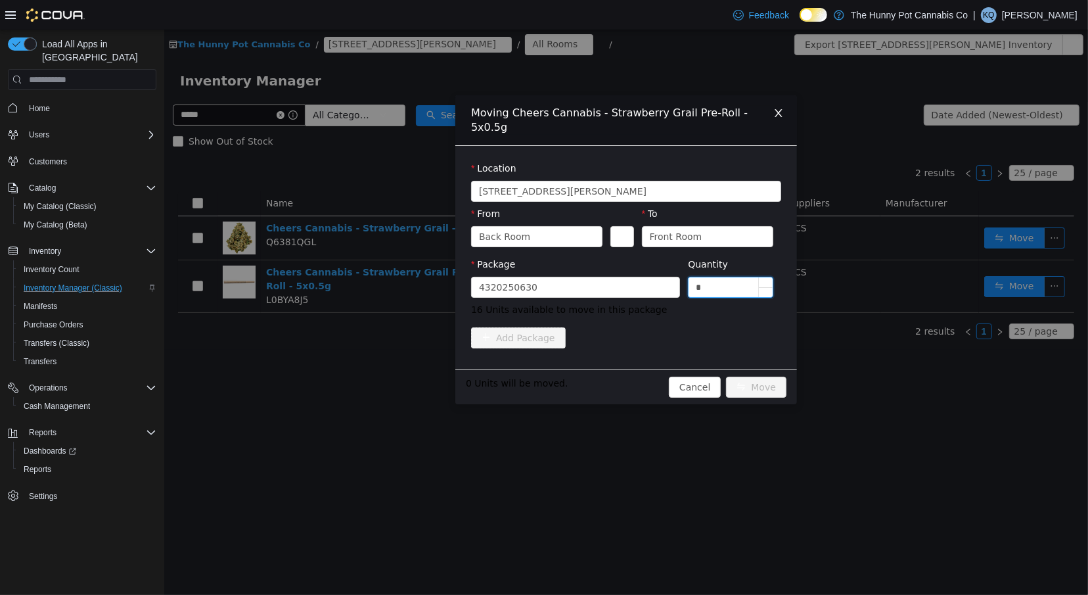
click at [705, 277] on input "*" at bounding box center [730, 287] width 84 height 20
type input "**"
click at [752, 377] on button "Move" at bounding box center [756, 387] width 60 height 21
